Goal: Transaction & Acquisition: Purchase product/service

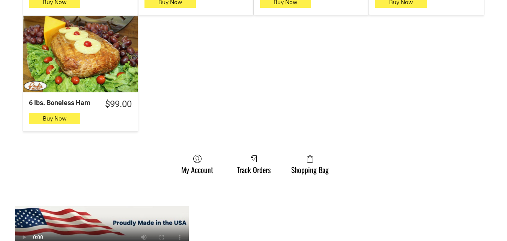
scroll to position [788, 0]
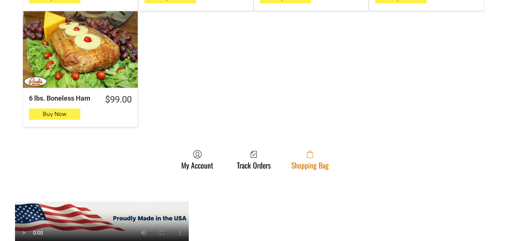
click at [324, 154] on link "Shopping Bag" at bounding box center [309, 160] width 45 height 20
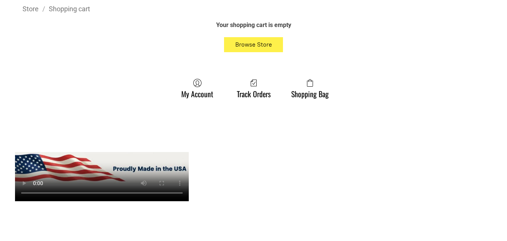
scroll to position [263, 0]
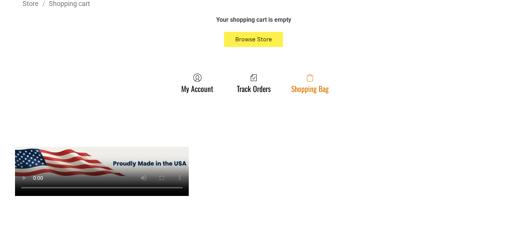
click at [304, 92] on link "Shopping Bag" at bounding box center [309, 83] width 45 height 20
click at [324, 78] on span at bounding box center [310, 77] width 38 height 9
click at [297, 84] on link "Shopping Bag" at bounding box center [309, 83] width 45 height 20
